Goal: Task Accomplishment & Management: Use online tool/utility

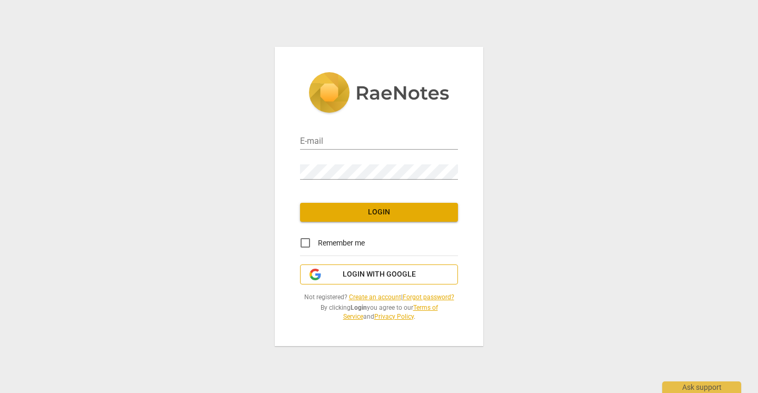
type input "clareolivares@gmail.com"
click at [384, 271] on span "Login with Google" at bounding box center [379, 274] width 73 height 11
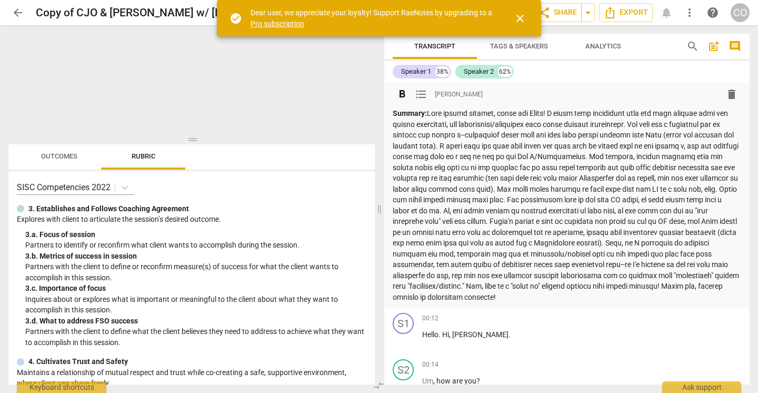
click at [524, 21] on span "close" at bounding box center [520, 18] width 13 height 13
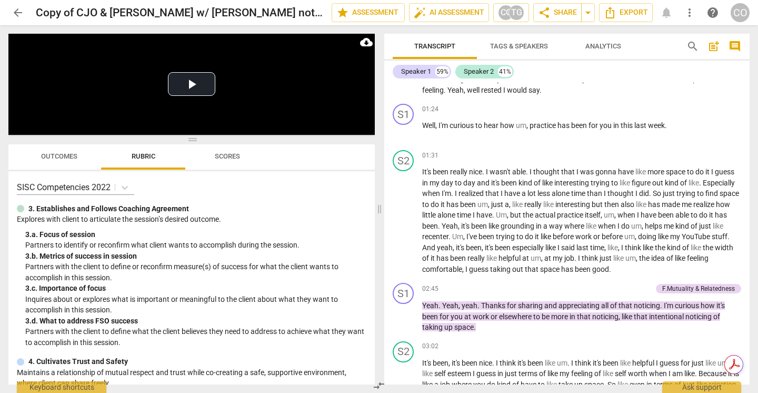
scroll to position [719, 0]
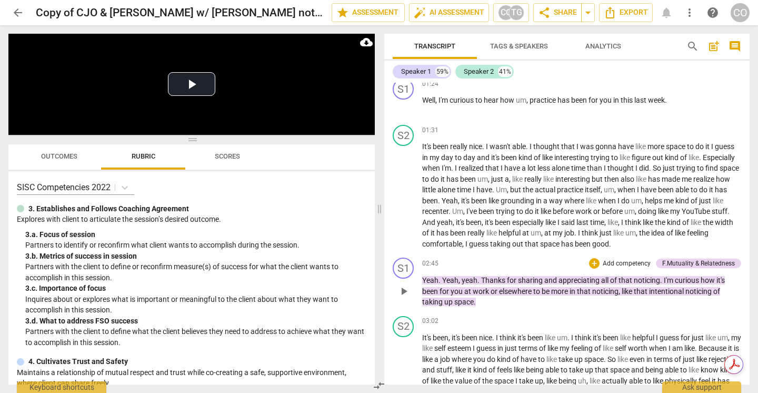
click at [525, 291] on span "elsewhere" at bounding box center [516, 291] width 34 height 8
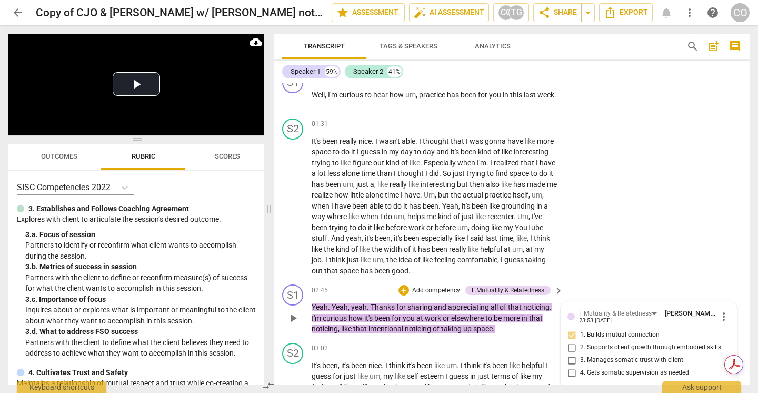
scroll to position [954, 0]
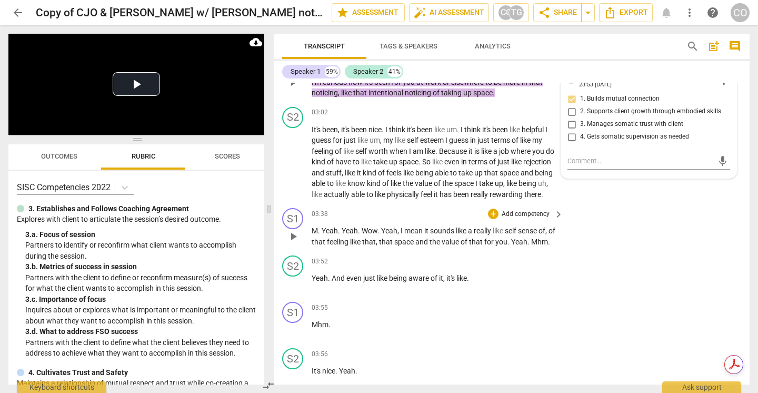
click at [619, 237] on div "S1 play_arrow pause 03:38 + Add competency keyboard_arrow_right M . Yeah . Yeah…" at bounding box center [512, 227] width 476 height 47
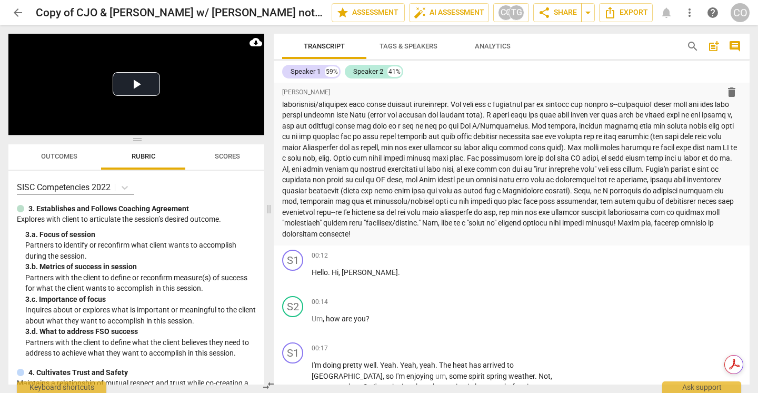
scroll to position [0, 0]
